Goal: Communication & Community: Ask a question

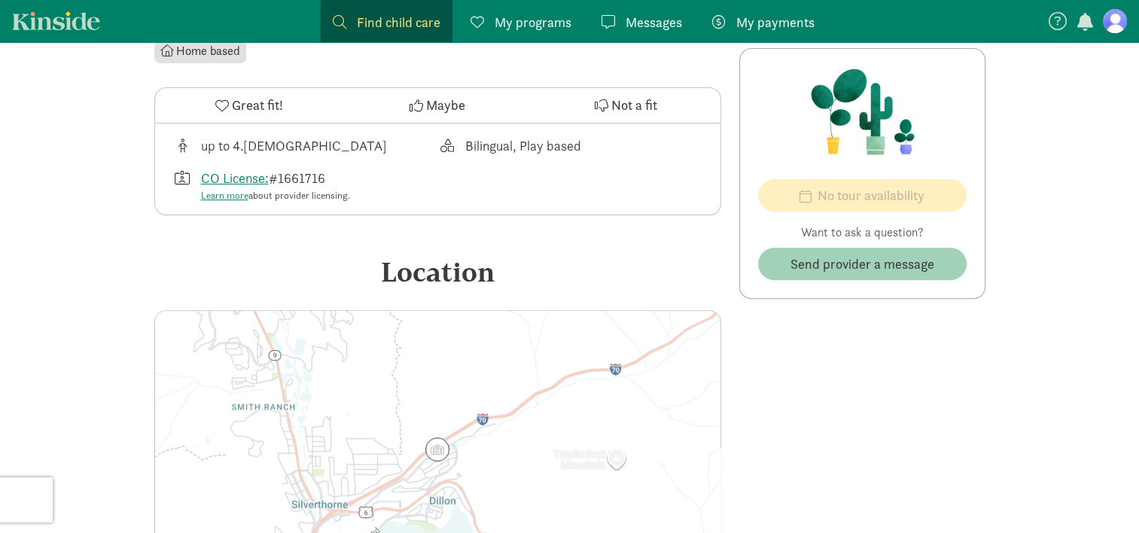
scroll to position [455, 0]
click at [890, 269] on span "Send provider a message" at bounding box center [863, 264] width 144 height 20
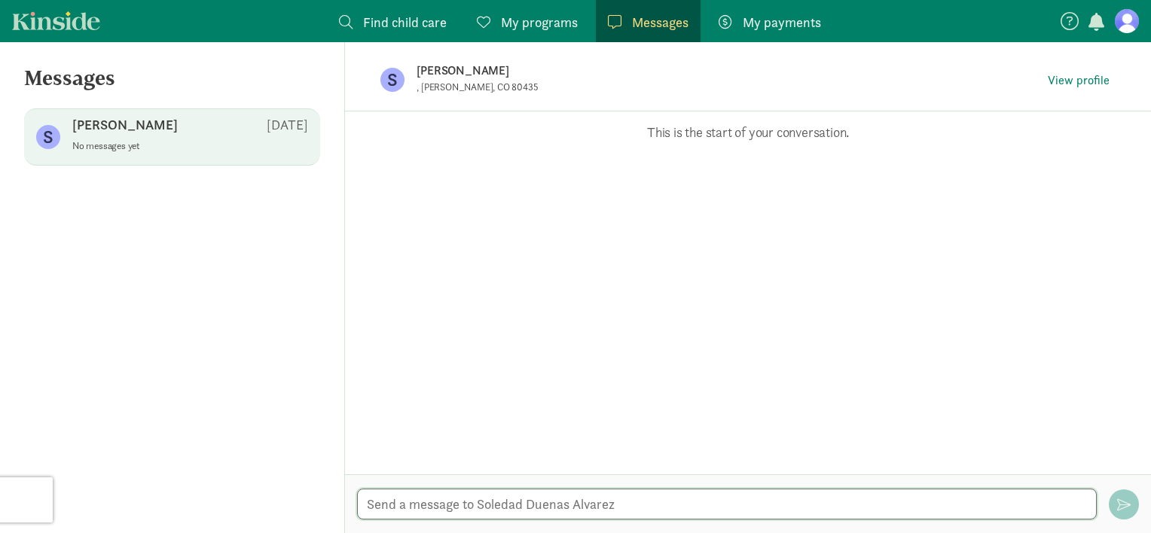
click at [504, 493] on textarea at bounding box center [727, 504] width 740 height 31
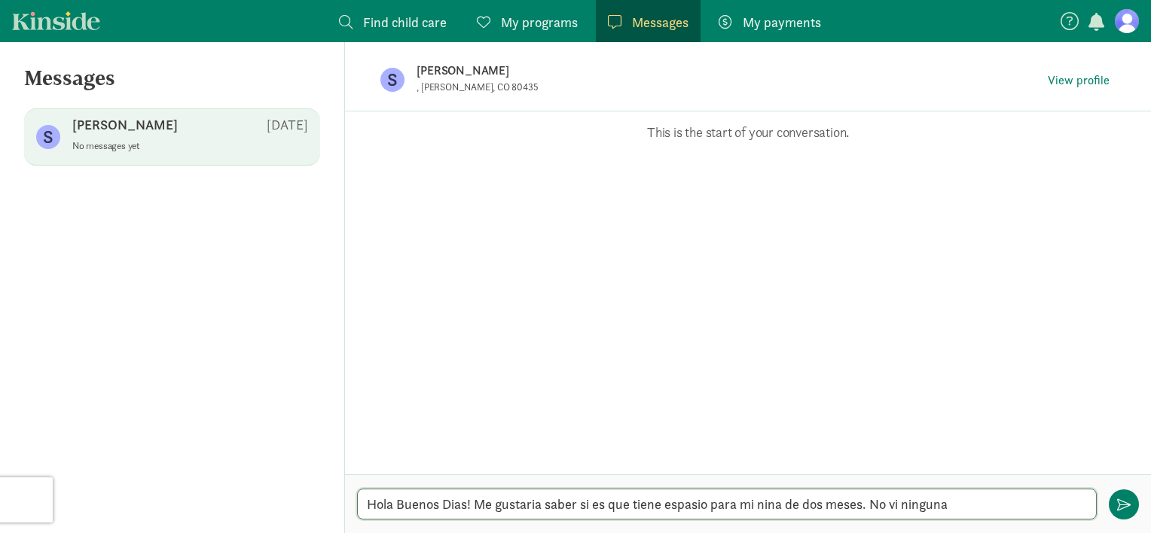
click at [740, 505] on textarea "Hola Buenos Dias! Me gustaria saber si es que tiene espasio para mi nina de dos…" at bounding box center [727, 504] width 740 height 31
click at [988, 503] on textarea "Hola Buenos Dias! Me gustaria saber si es que tiene espasio para mi nina de dos…" at bounding box center [727, 504] width 740 height 31
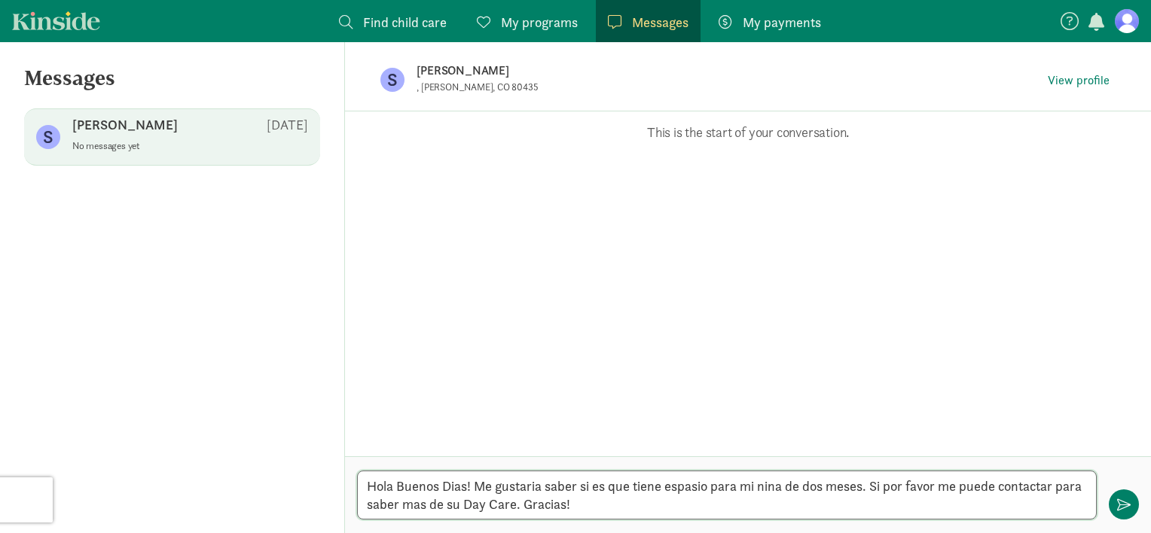
type textarea "Hola Buenos Dias! Me gustaria saber si es que tiene espasio para mi nina de dos…"
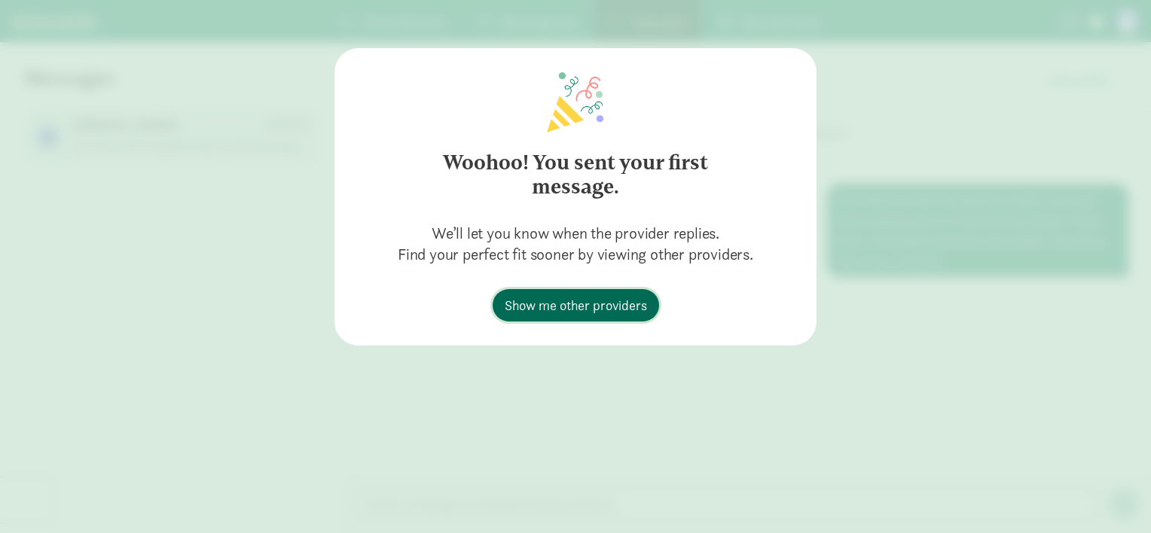
click at [629, 302] on span "Show me other providers" at bounding box center [576, 305] width 142 height 20
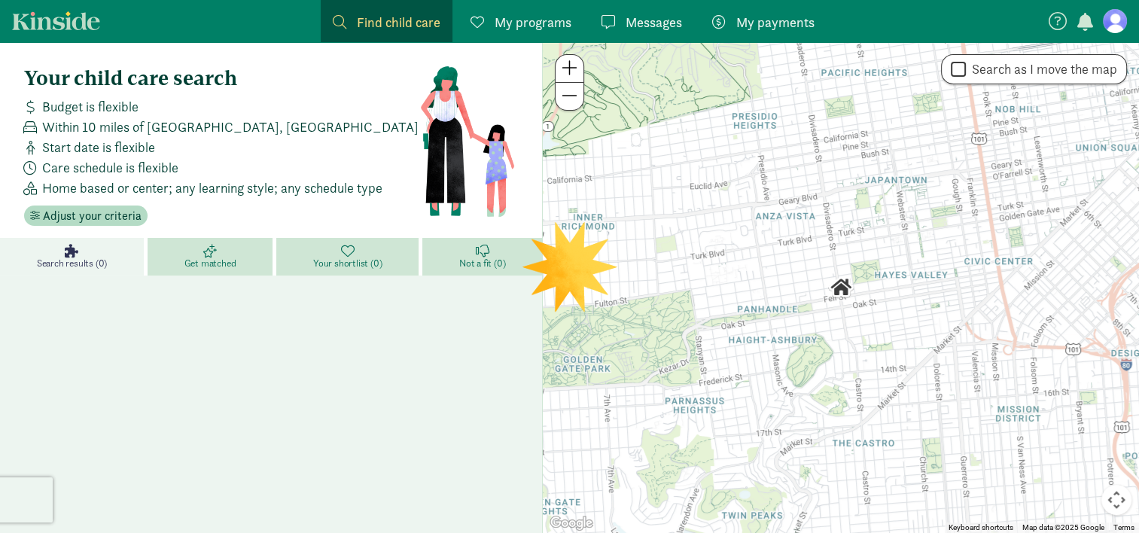
click at [505, 380] on div "Search results (0) Get matched Your shortlist (0) Not a fit (0)" at bounding box center [271, 464] width 542 height 452
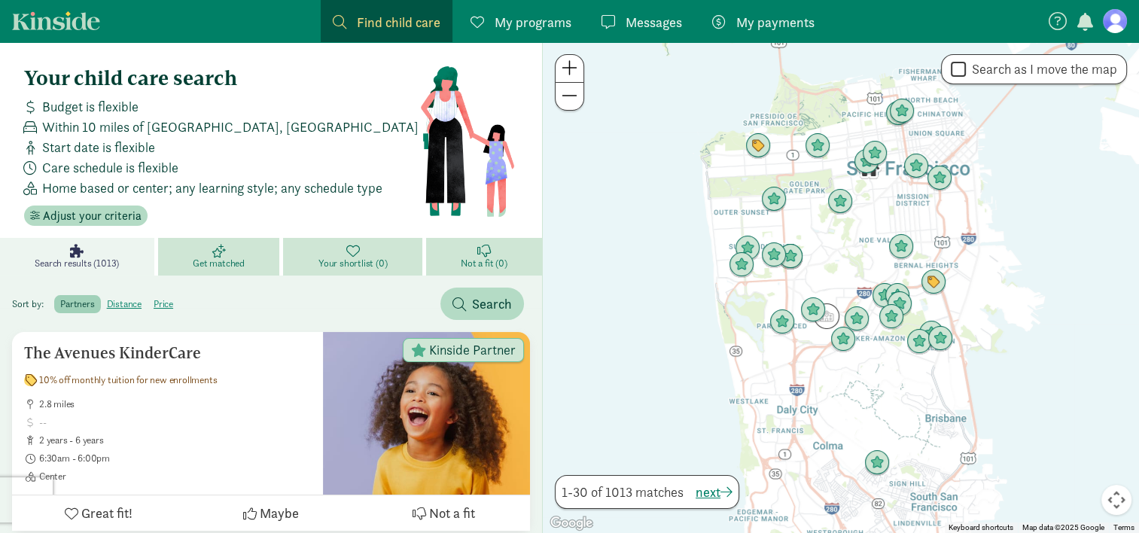
click at [435, 20] on span "Find child care" at bounding box center [399, 22] width 84 height 20
click at [334, 19] on span at bounding box center [340, 22] width 14 height 14
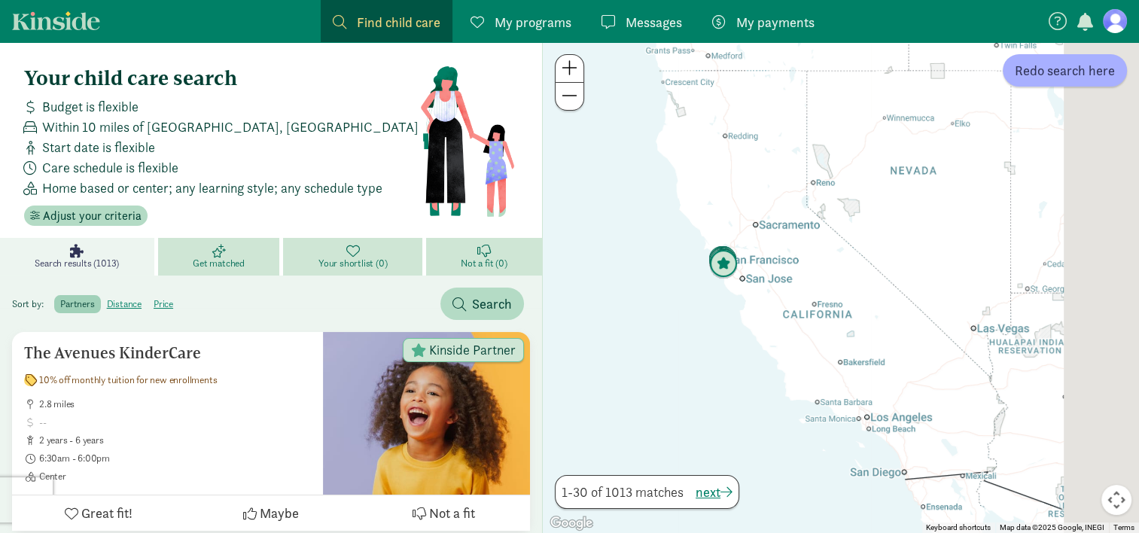
drag, startPoint x: 993, startPoint y: 191, endPoint x: 606, endPoint y: 310, distance: 405.2
click at [606, 310] on div at bounding box center [841, 287] width 596 height 491
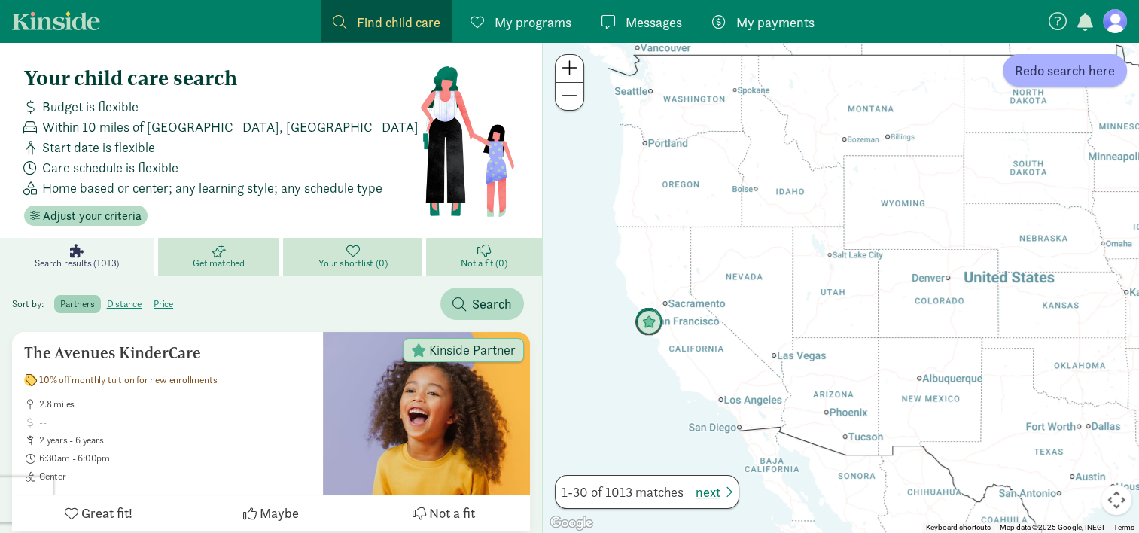
drag, startPoint x: 1014, startPoint y: 316, endPoint x: 930, endPoint y: 327, distance: 84.3
click at [930, 327] on div at bounding box center [841, 287] width 596 height 491
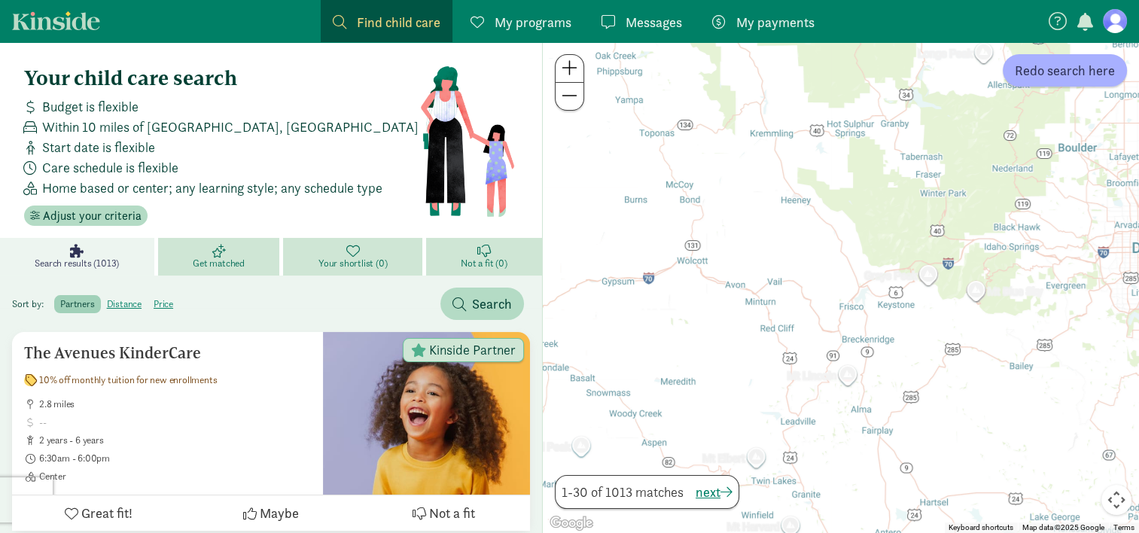
drag, startPoint x: 856, startPoint y: 235, endPoint x: 902, endPoint y: 352, distance: 126.4
click at [902, 352] on div at bounding box center [841, 287] width 596 height 491
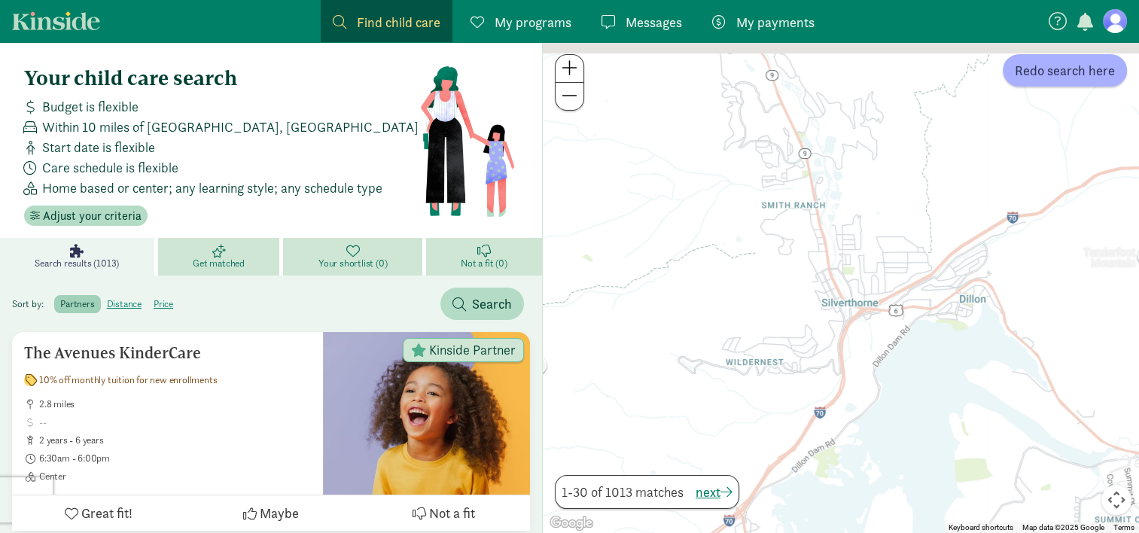
drag, startPoint x: 862, startPoint y: 227, endPoint x: 840, endPoint y: 341, distance: 115.7
click at [840, 341] on div at bounding box center [841, 287] width 596 height 491
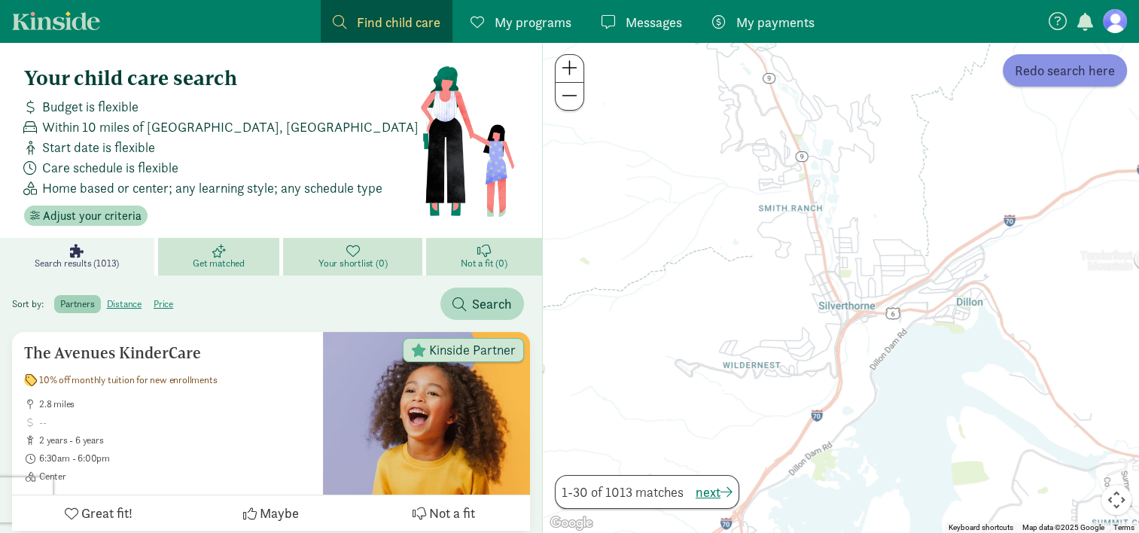
click at [1081, 78] on span "Redo search here" at bounding box center [1065, 70] width 100 height 20
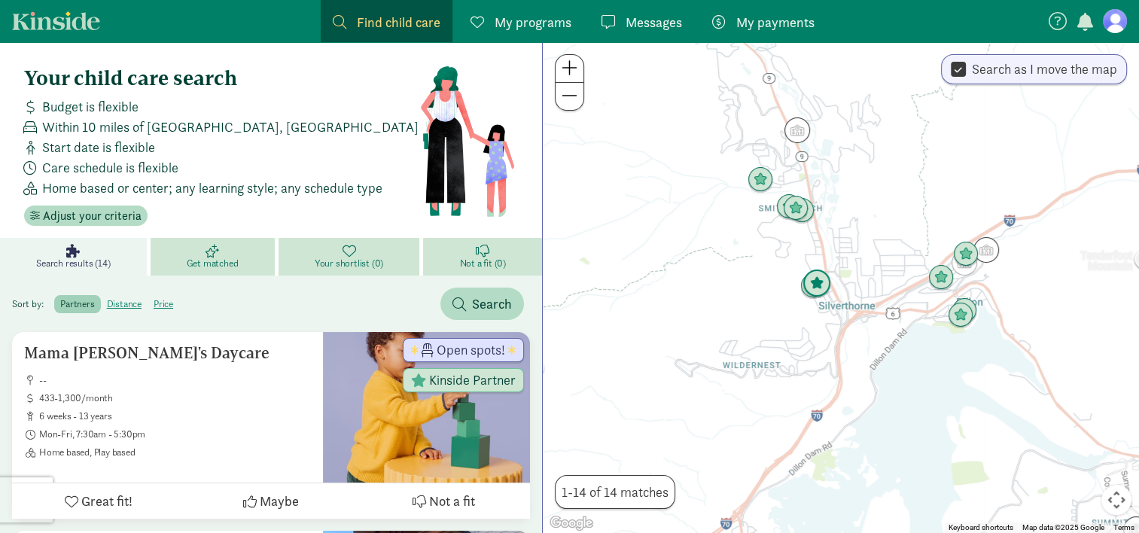
click at [822, 288] on img "Click to see details" at bounding box center [817, 284] width 41 height 41
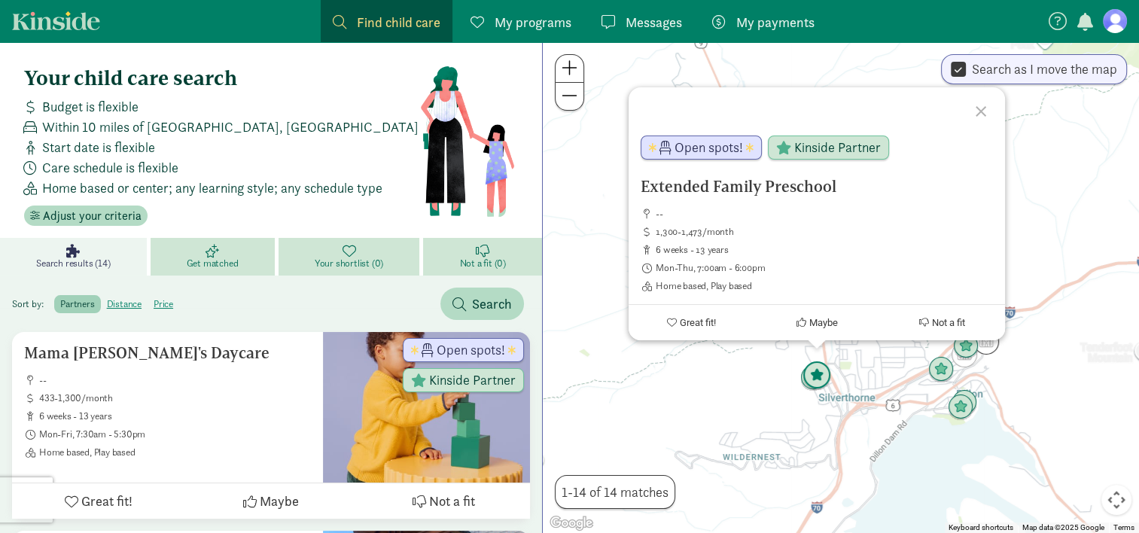
click at [801, 380] on img "Click to see details" at bounding box center [817, 375] width 41 height 41
click at [859, 375] on div "To navigate, press the arrow keys. Extended Family Preschool -- 1,300-1,473/mon…" at bounding box center [841, 287] width 596 height 491
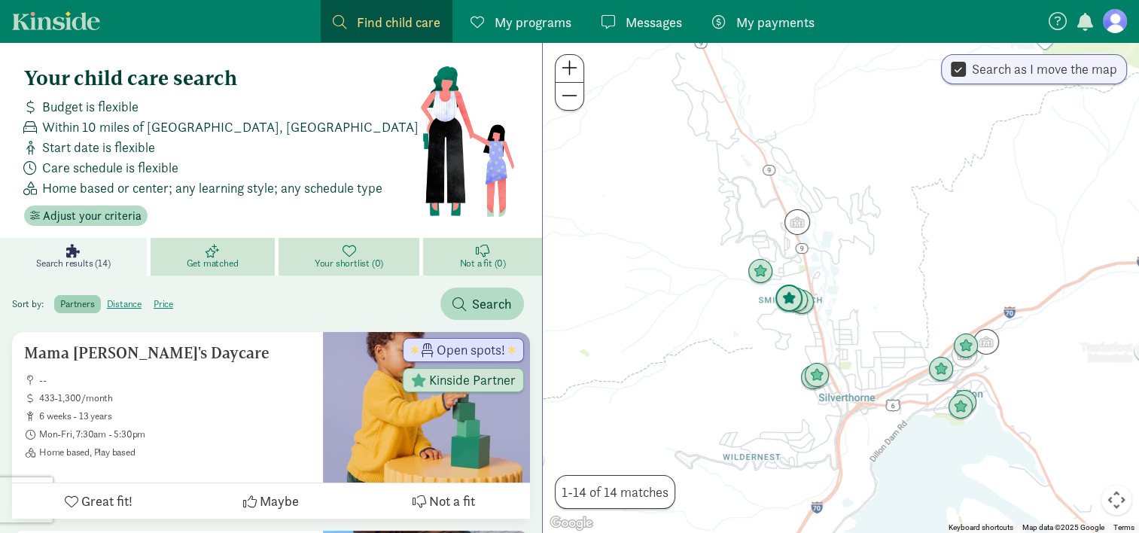
click at [807, 298] on img "Click to see details" at bounding box center [789, 299] width 41 height 41
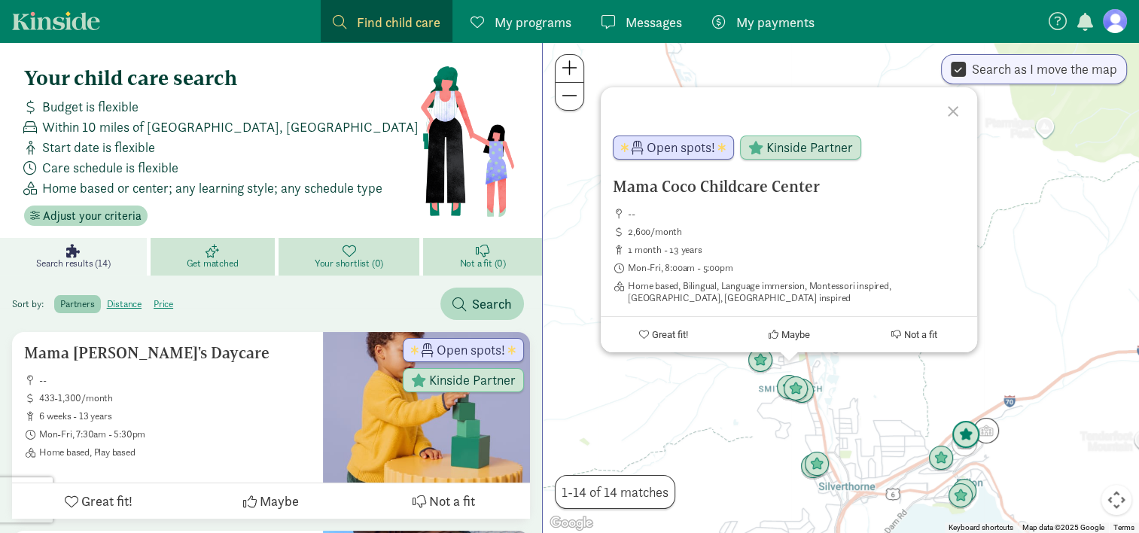
click at [961, 430] on img "Click to see details" at bounding box center [966, 435] width 41 height 41
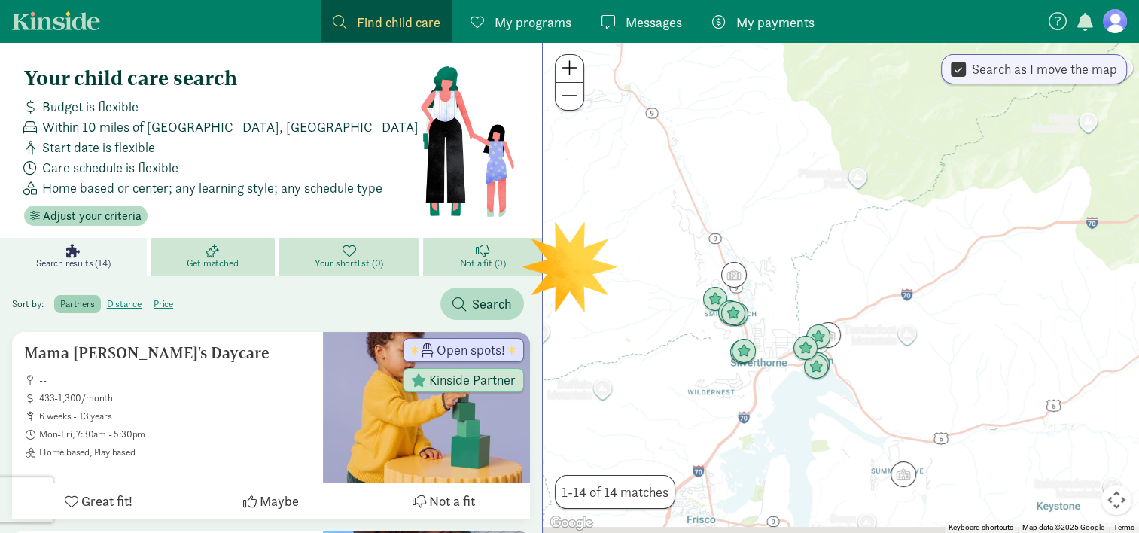
drag, startPoint x: 730, startPoint y: 374, endPoint x: 801, endPoint y: 282, distance: 117.0
click at [801, 282] on div at bounding box center [841, 287] width 596 height 491
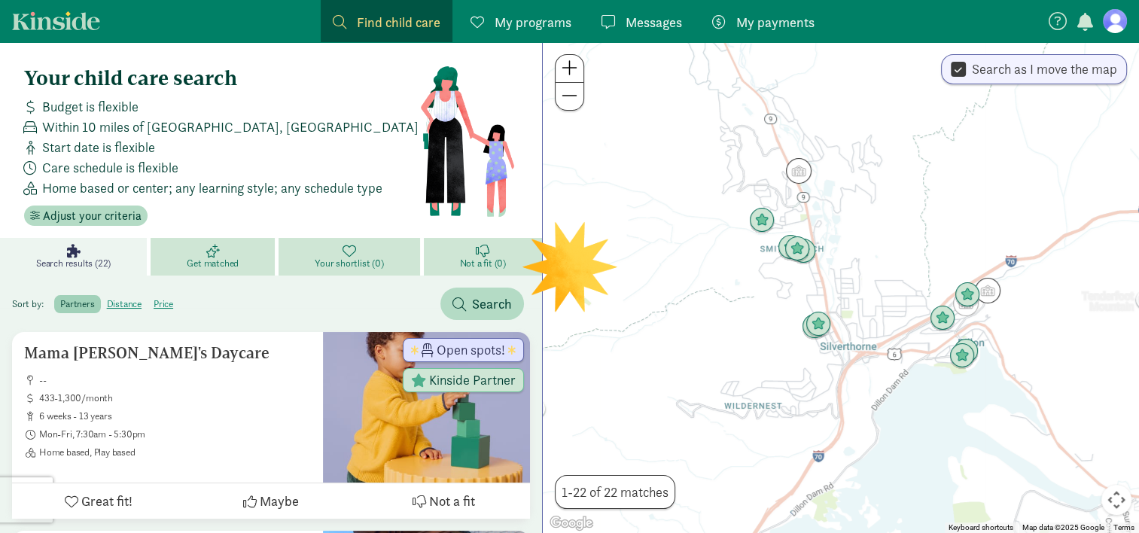
drag, startPoint x: 738, startPoint y: 334, endPoint x: 884, endPoint y: 297, distance: 150.9
click at [884, 297] on div at bounding box center [841, 287] width 596 height 491
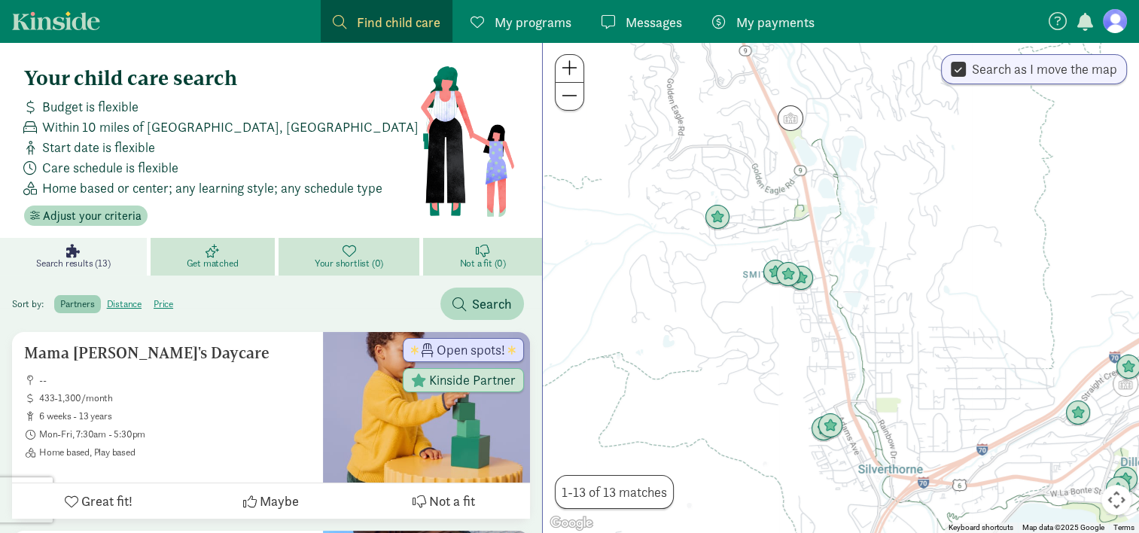
drag, startPoint x: 840, startPoint y: 276, endPoint x: 790, endPoint y: 380, distance: 114.5
click at [790, 380] on div at bounding box center [841, 287] width 596 height 491
